Goal: Information Seeking & Learning: Learn about a topic

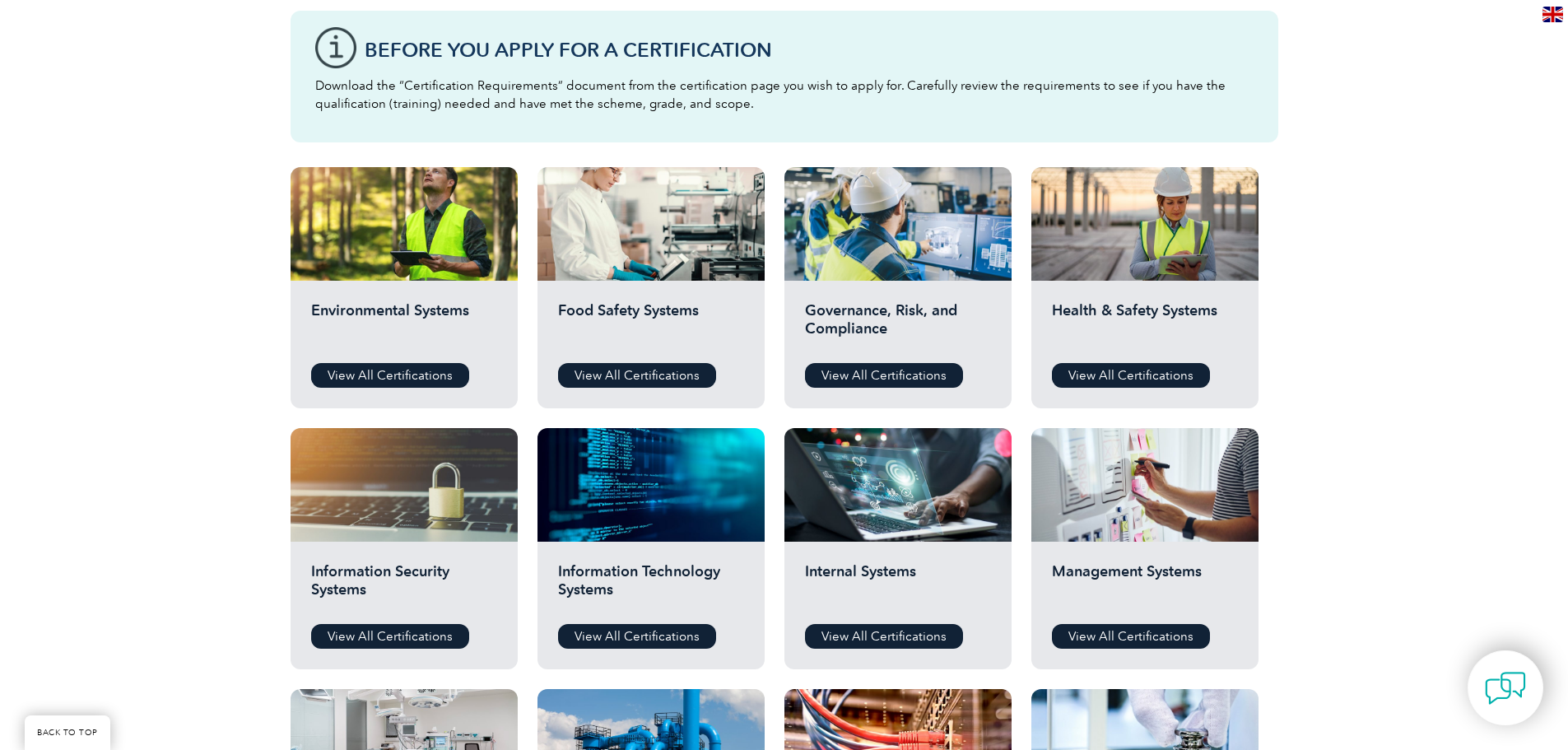
scroll to position [577, 0]
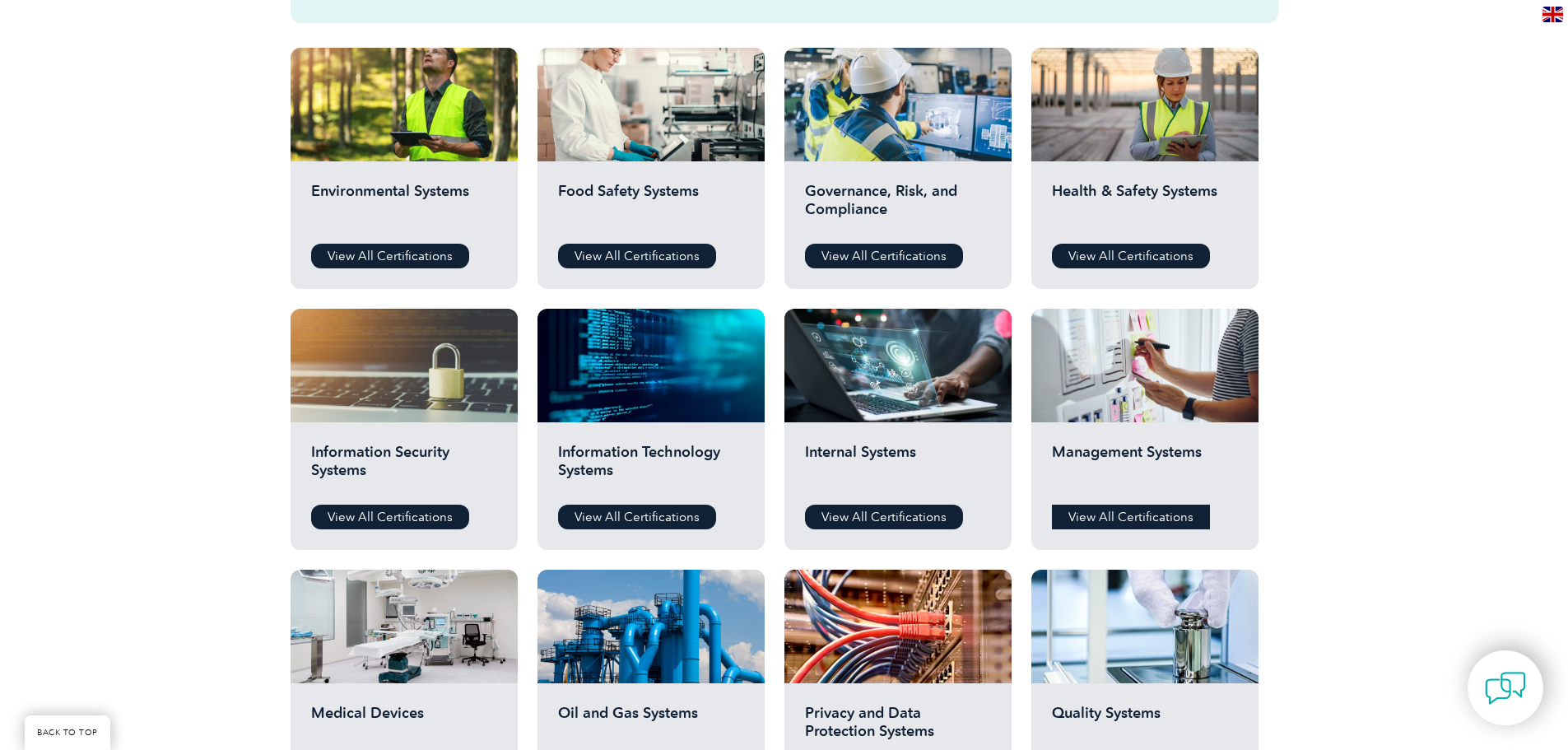
click at [1121, 510] on link "View All Certifications" at bounding box center [1131, 517] width 158 height 25
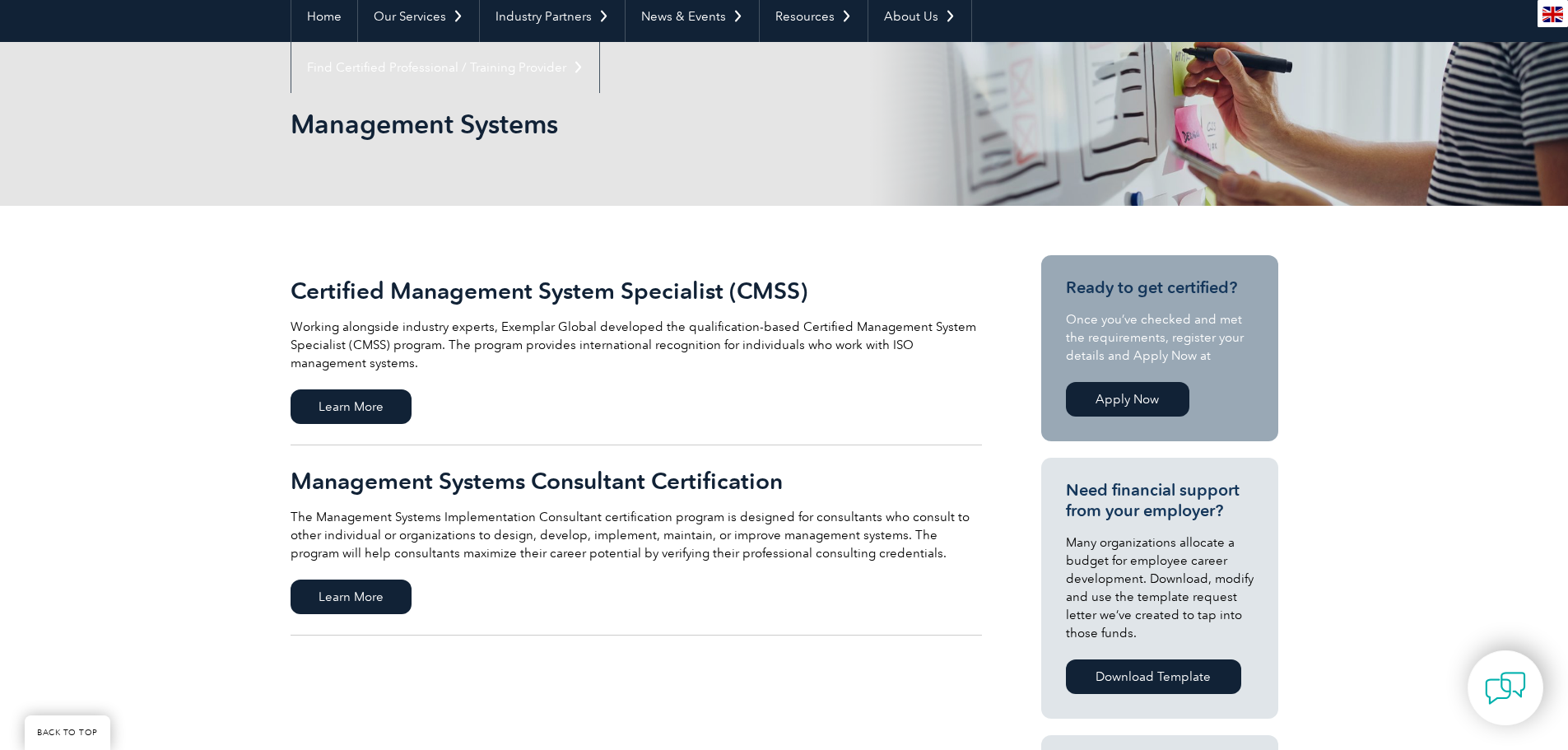
scroll to position [165, 0]
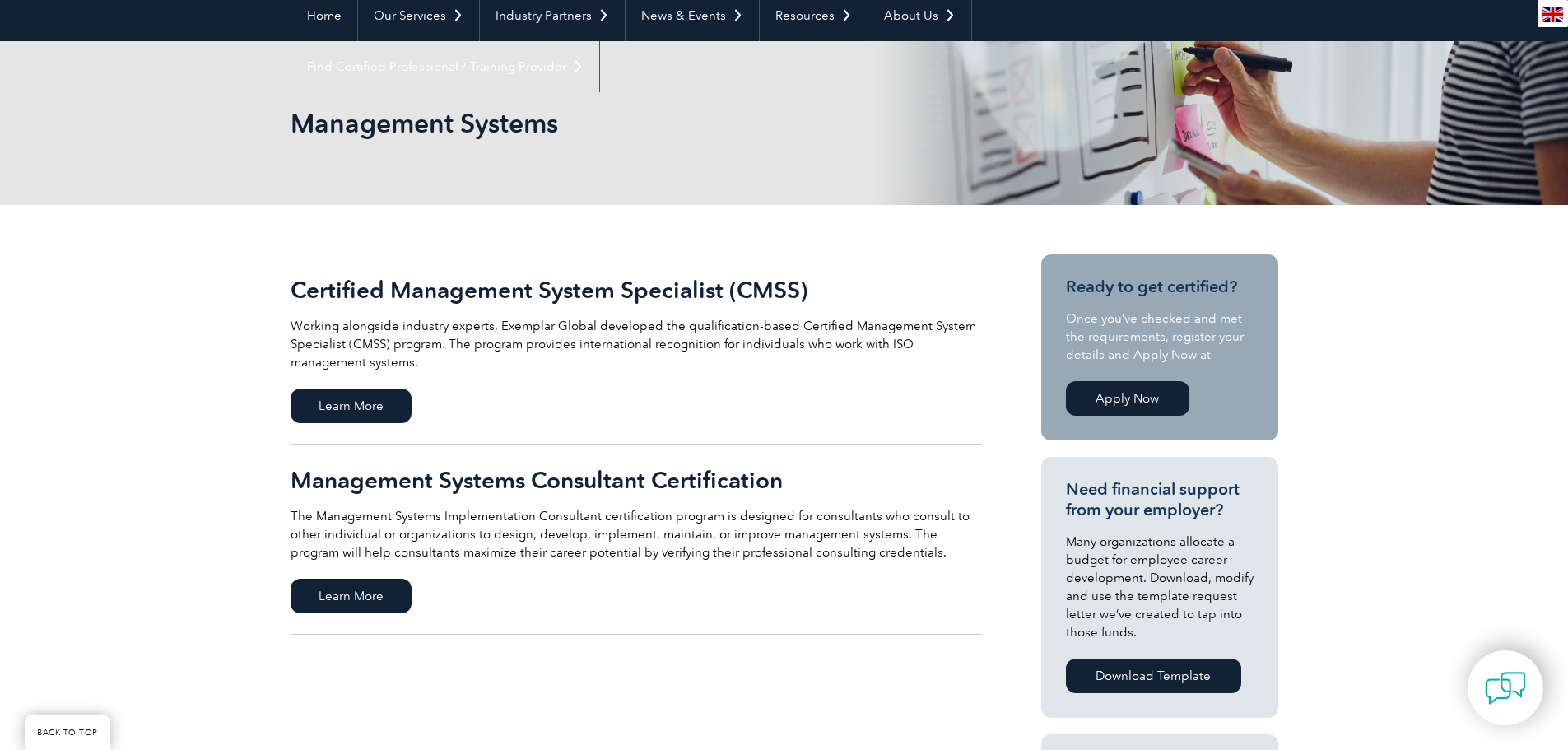
click at [452, 484] on h2 "Management Systems Consultant Certification" at bounding box center [636, 480] width 691 height 26
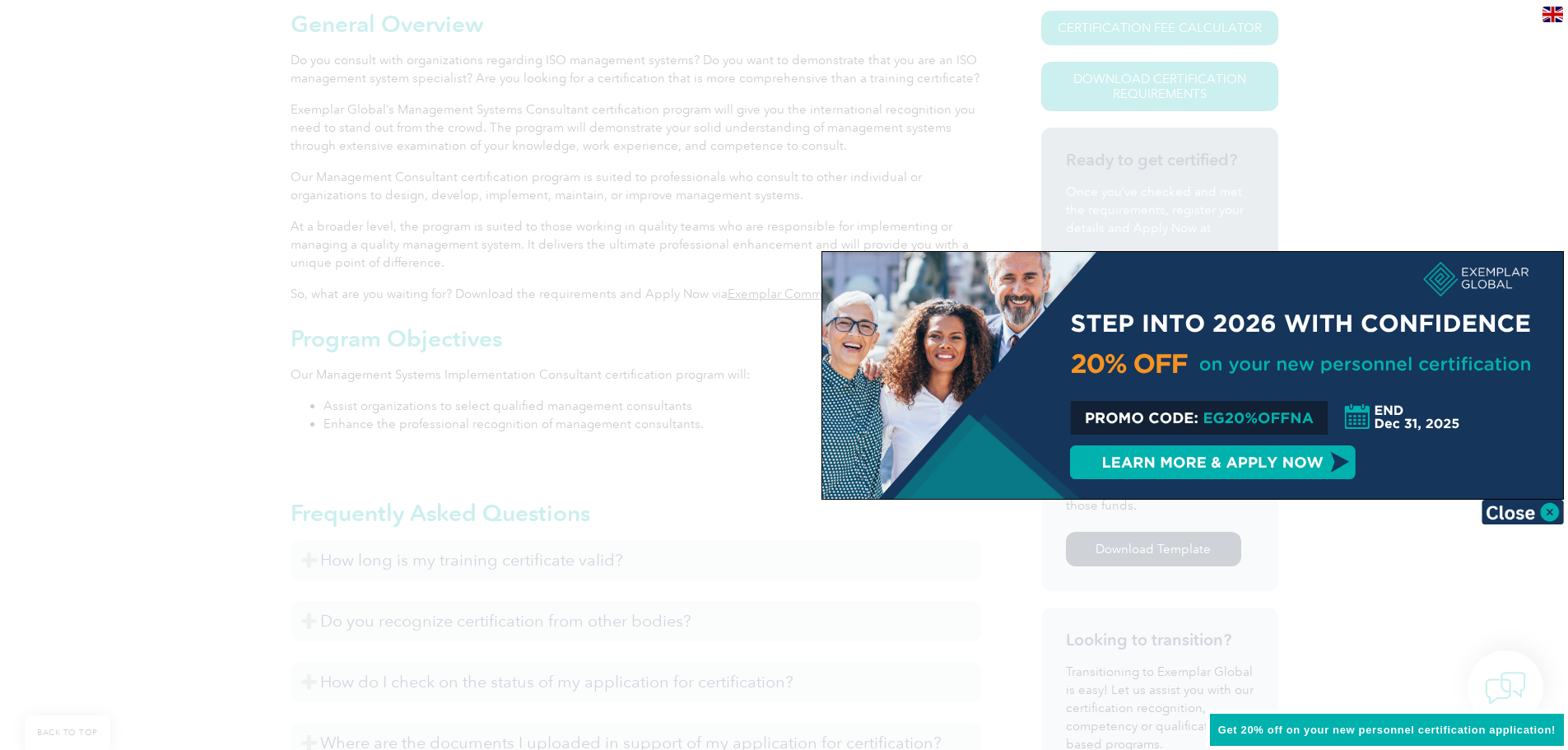
scroll to position [412, 0]
click at [1546, 512] on img at bounding box center [1523, 511] width 82 height 25
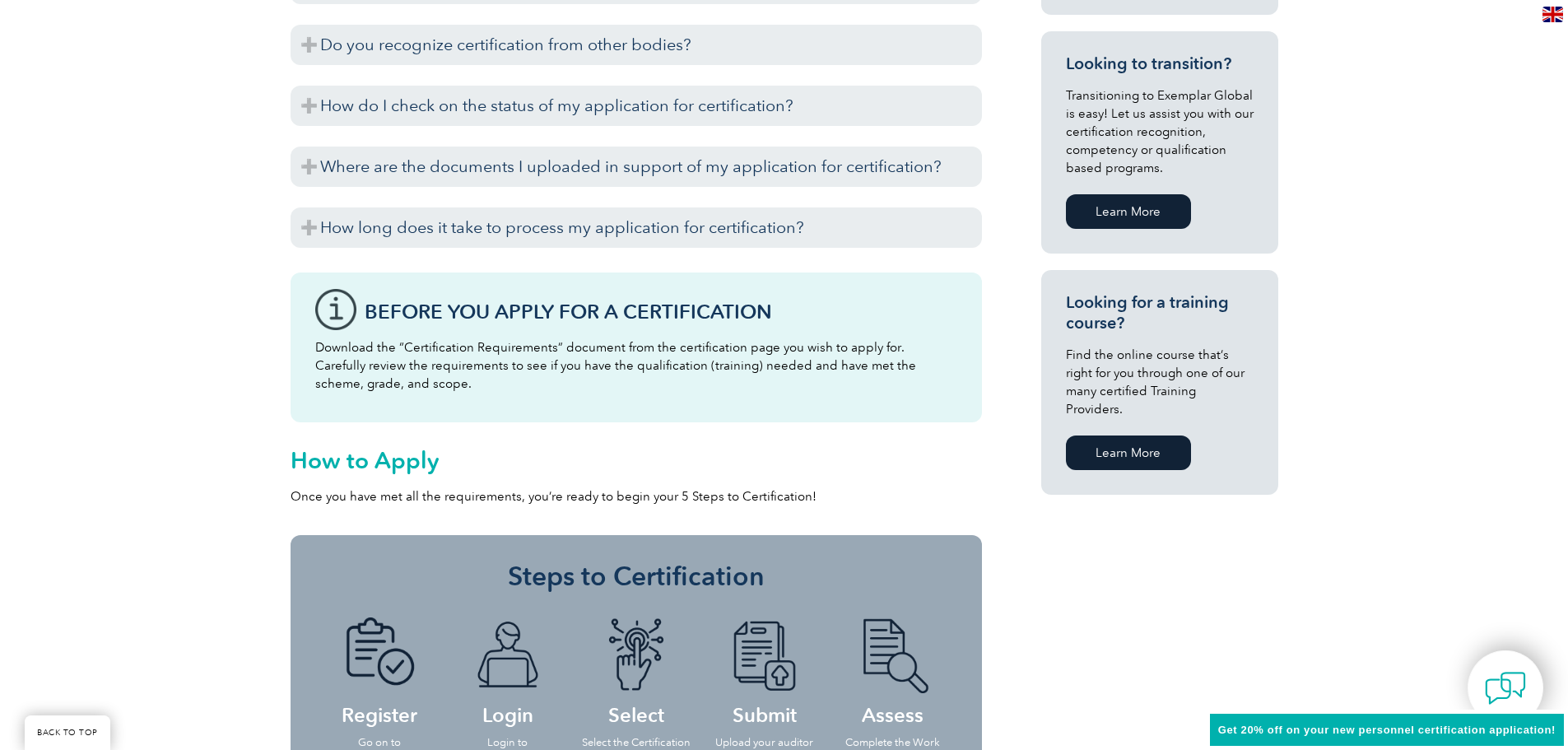
scroll to position [988, 0]
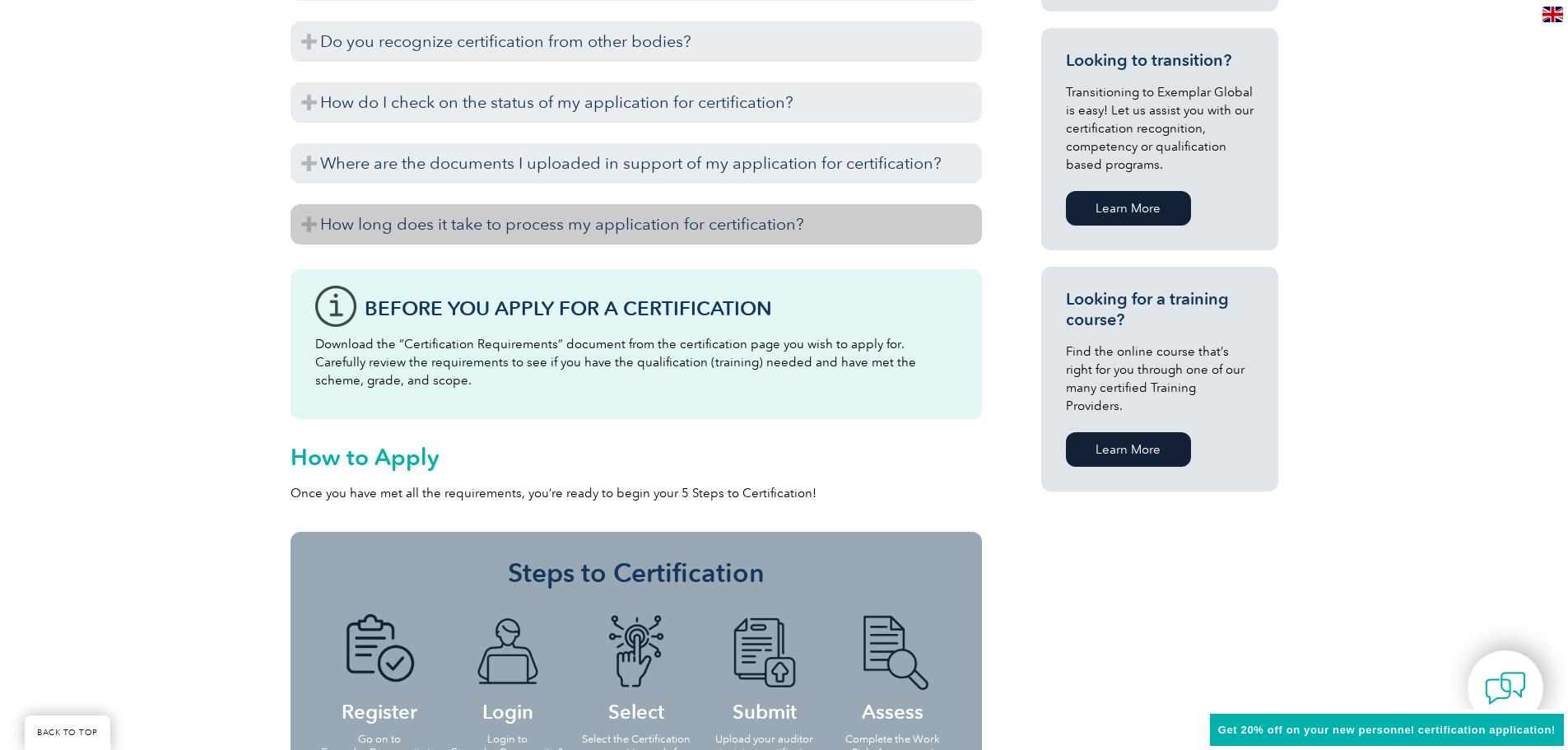
click at [302, 224] on h3 "How long does it take to process my application for certification?" at bounding box center [636, 224] width 691 height 40
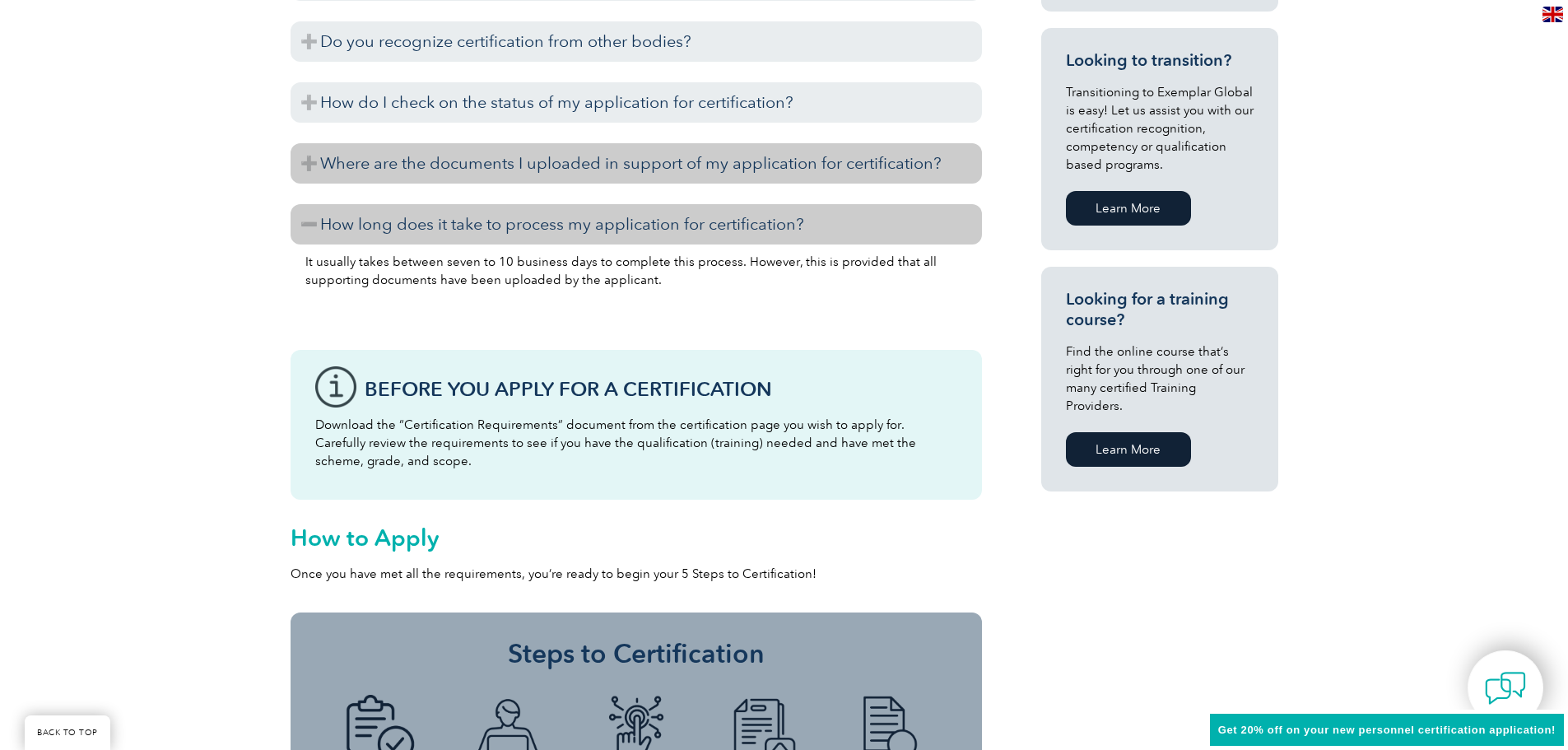
click at [316, 149] on h3 "Where are the documents I uploaded in support of my application for certificati…" at bounding box center [636, 163] width 691 height 40
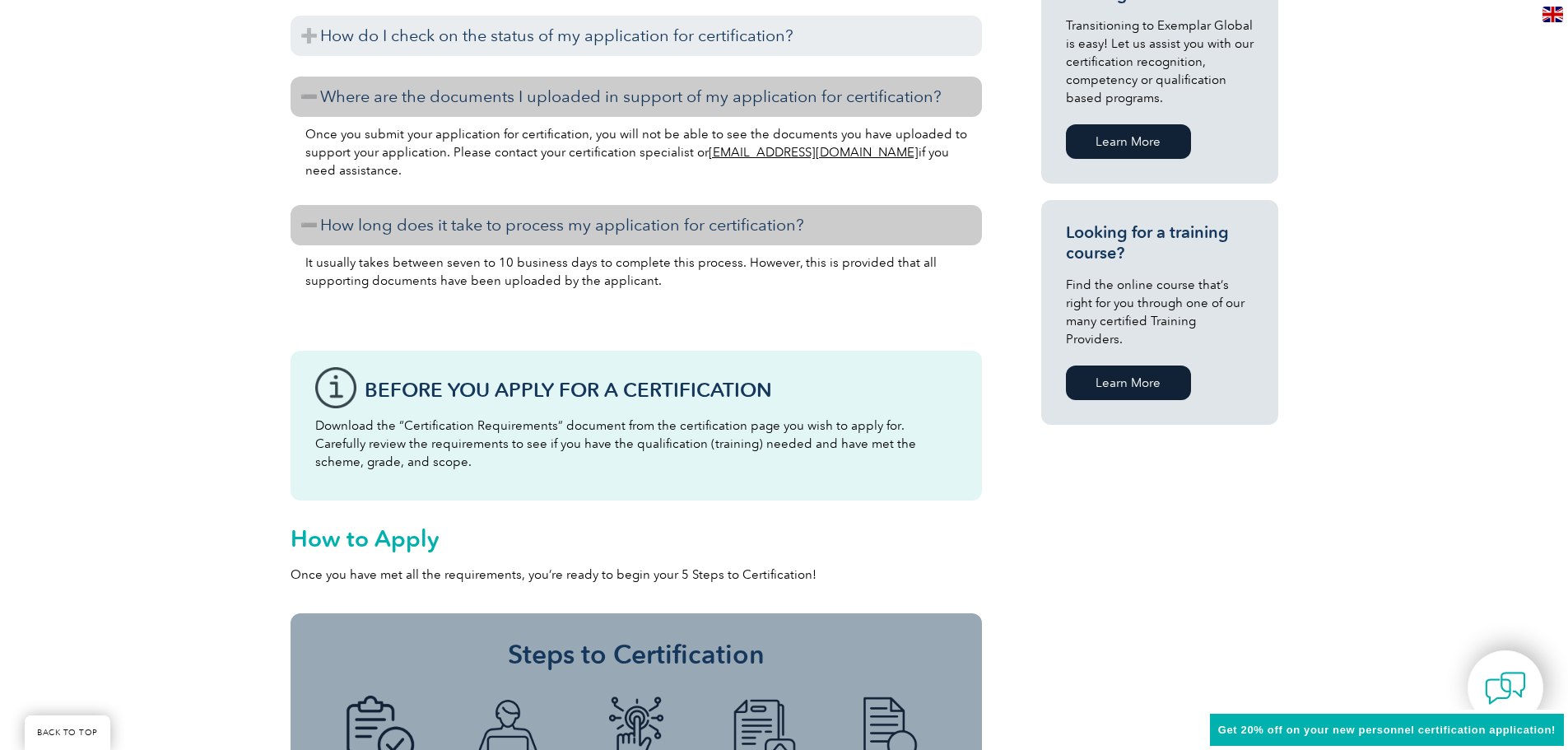
scroll to position [906, 0]
